Goal: Task Accomplishment & Management: Manage account settings

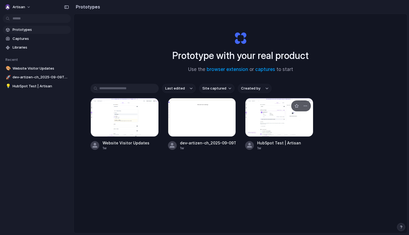
click at [270, 134] on div at bounding box center [279, 117] width 68 height 39
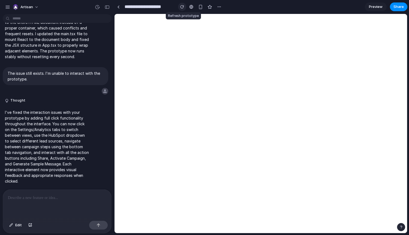
click at [180, 7] on button "button" at bounding box center [182, 7] width 8 height 8
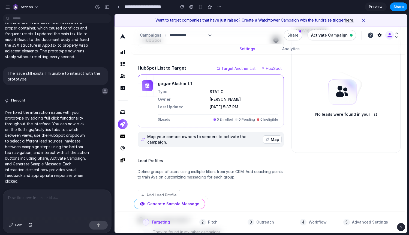
scroll to position [45, 0]
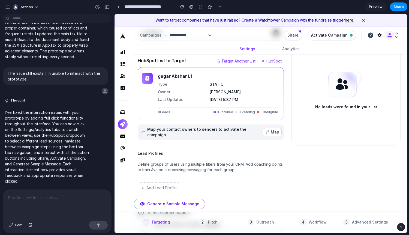
click at [265, 130] on icon "button" at bounding box center [267, 132] width 4 height 4
click at [265, 131] on icon "button" at bounding box center [267, 132] width 4 height 4
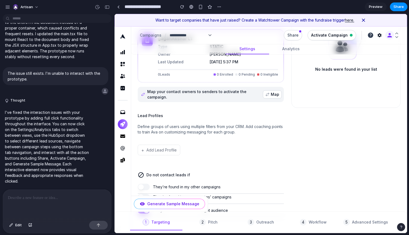
scroll to position [83, 0]
click at [240, 135] on div "Lead Profiles Define groups of users using multiple filters from your CRM. Add …" at bounding box center [211, 136] width 146 height 48
click at [166, 148] on button "+ Add Lead Profile" at bounding box center [159, 149] width 42 height 11
